Goal: Task Accomplishment & Management: Manage account settings

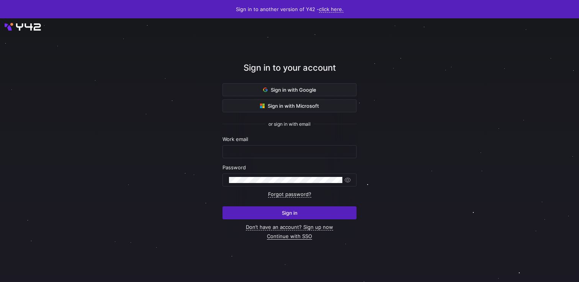
click at [293, 237] on link "Continue with SSO" at bounding box center [289, 236] width 45 height 7
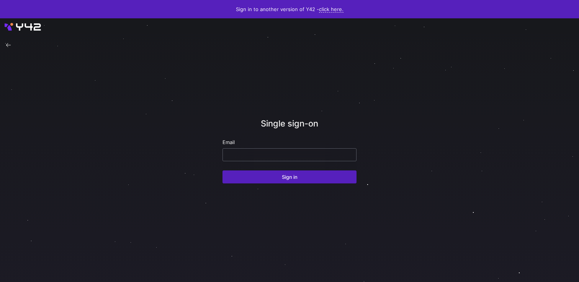
click at [263, 154] on input "email" at bounding box center [289, 155] width 121 height 6
paste input "[DOMAIN_NAME]"
click at [252, 154] on input "[DOMAIN_NAME]" at bounding box center [289, 155] width 121 height 6
click at [248, 152] on input "[DOMAIN_NAME]" at bounding box center [289, 155] width 121 height 6
type input "[EMAIL_ADDRESS][DOMAIN_NAME]"
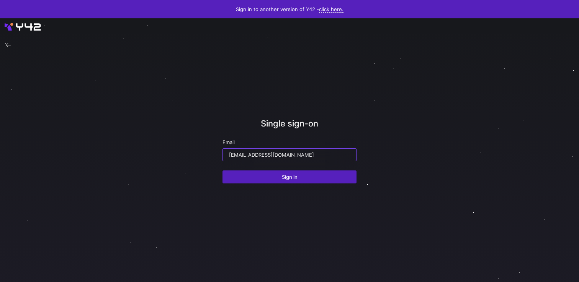
click at [198, 179] on div at bounding box center [289, 151] width 524 height 246
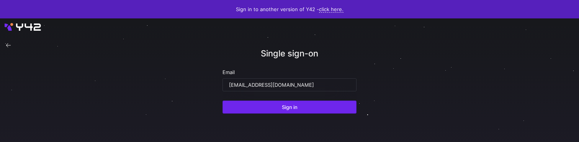
click at [262, 112] on span "submit" at bounding box center [289, 107] width 133 height 12
